Goal: Task Accomplishment & Management: Complete application form

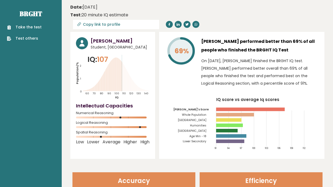
click at [38, 27] on link "Take the test" at bounding box center [24, 27] width 35 height 6
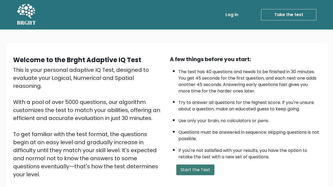
click at [194, 170] on button "Start the Test" at bounding box center [195, 170] width 38 height 11
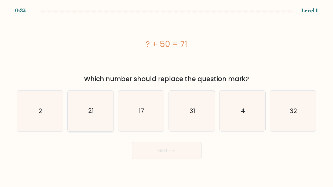
click at [85, 106] on icon "21" at bounding box center [90, 111] width 41 height 41
click at [167, 96] on input "b. 21" at bounding box center [167, 95] width 0 height 3
radio input "true"
click at [164, 148] on button "Next" at bounding box center [167, 150] width 70 height 17
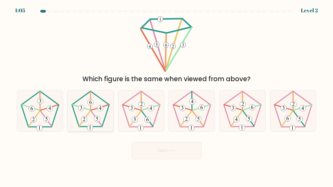
click at [82, 110] on 163 at bounding box center [81, 108] width 6 height 6
click at [167, 96] on input "b." at bounding box center [167, 95] width 0 height 3
radio input "true"
click at [142, 146] on button "Next" at bounding box center [167, 150] width 70 height 17
